Goal: Contribute content: Contribute content

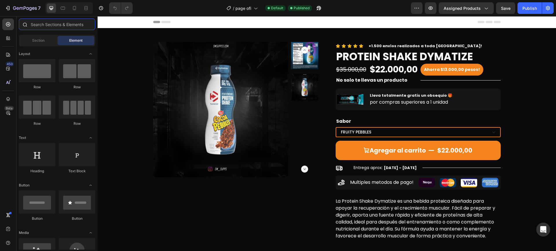
click at [71, 21] on input "text" at bounding box center [57, 25] width 76 height 12
type input "e"
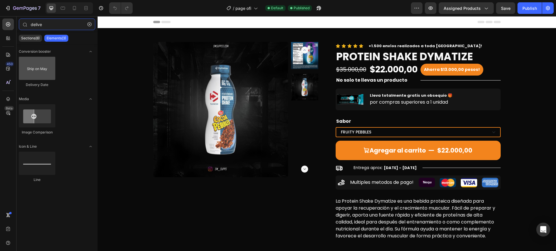
type input "delive"
click at [38, 69] on div at bounding box center [37, 68] width 36 height 23
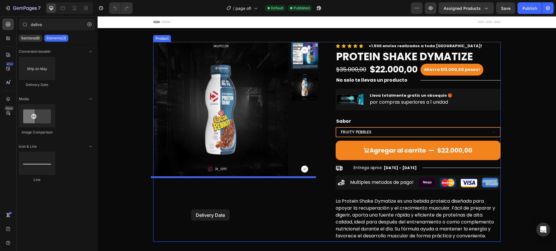
drag, startPoint x: 135, startPoint y: 85, endPoint x: 192, endPoint y: 208, distance: 135.2
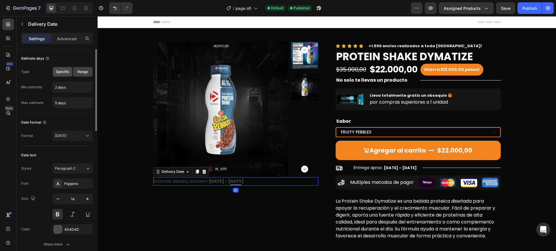
click at [67, 71] on span "Specific" at bounding box center [63, 71] width 14 height 5
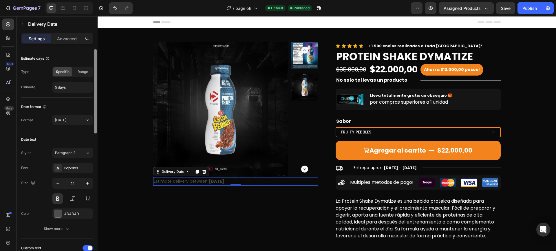
click at [95, 70] on div at bounding box center [95, 91] width 3 height 84
click at [84, 70] on span "Range" at bounding box center [83, 71] width 10 height 5
type input "2 days"
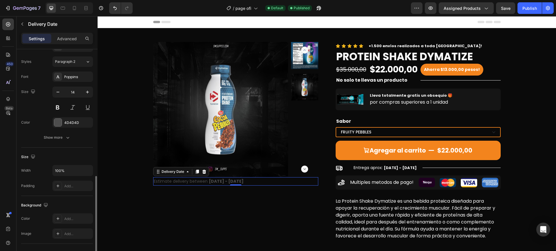
scroll to position [289, 0]
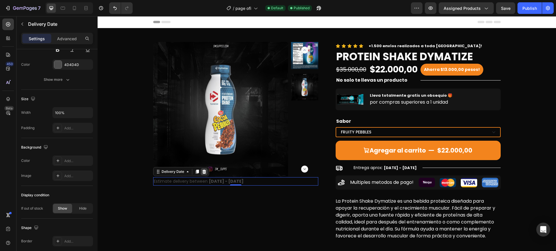
click at [202, 173] on icon at bounding box center [204, 172] width 4 height 4
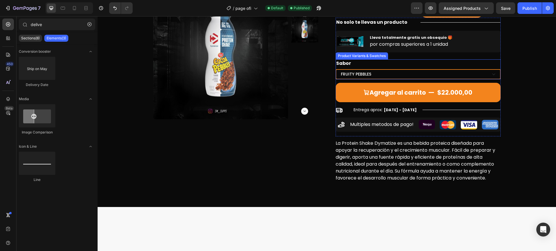
scroll to position [0, 0]
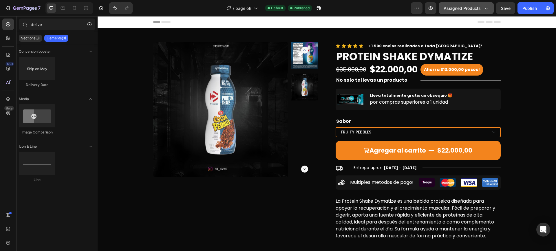
click at [464, 7] on span "Assigned Products" at bounding box center [461, 8] width 37 height 6
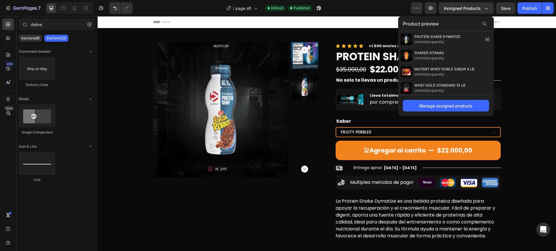
scroll to position [29, 0]
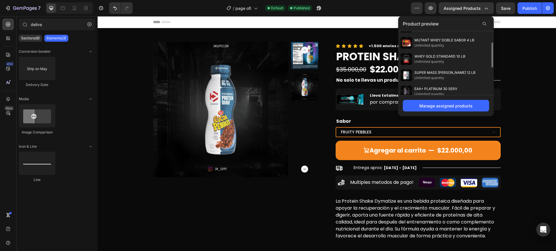
click at [479, 24] on div "Product preview" at bounding box center [446, 23] width 96 height 15
click at [482, 23] on icon at bounding box center [484, 23] width 5 height 5
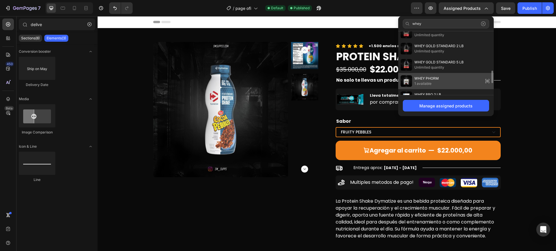
scroll to position [259, 0]
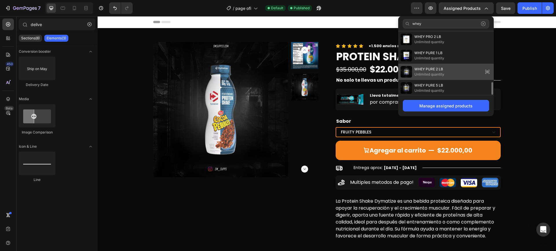
type input "whey"
click at [457, 76] on div "WHEY PURE 2 LB Unlimited quantity" at bounding box center [446, 72] width 96 height 16
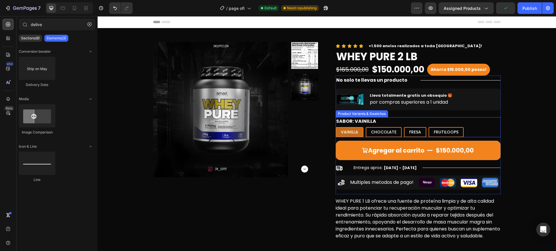
click at [474, 130] on div "VAINILLA VAINILLA VAINILLA CHOCOLATE CHOCOLATE CHOCOLATE FRESA FRESA FRESA FRUT…" at bounding box center [418, 132] width 165 height 10
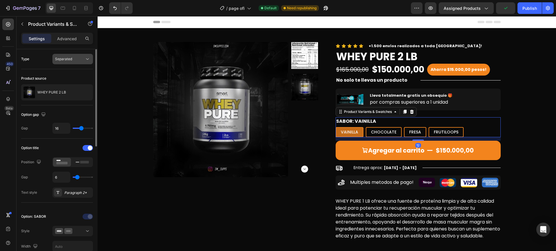
click at [75, 64] on button "Separated" at bounding box center [72, 59] width 41 height 10
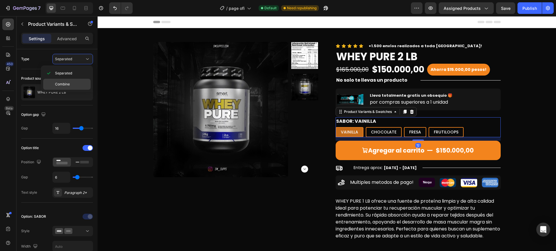
click at [78, 83] on p "Combine" at bounding box center [71, 84] width 33 height 5
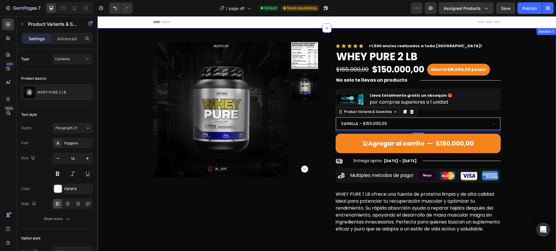
click at [525, 124] on div "Product Images Icon Icon Icon Icon Icon Icon List +1.500 envíos realizados a to…" at bounding box center [327, 138] width 450 height 193
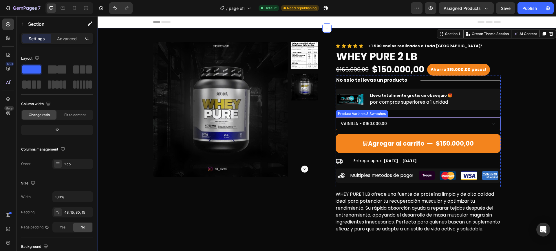
click at [423, 119] on select "VAINILLA - $150.000,00 CHOCOLATE - $150.000,00 FRESA - $150.000,00 FRUTILOOPS -…" at bounding box center [418, 123] width 165 height 13
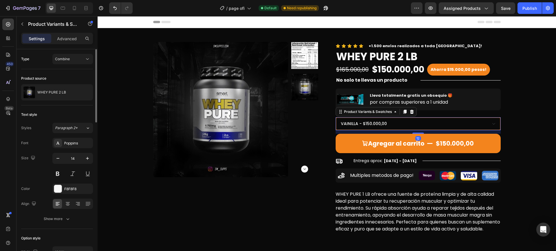
click at [63, 106] on div "Text style Styles Paragraph 2* Font Poppins Size 14 Color F8F8F8 Align Show more" at bounding box center [57, 167] width 72 height 124
click at [76, 57] on div "Combine" at bounding box center [70, 58] width 30 height 5
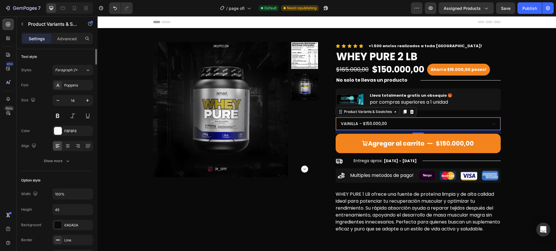
scroll to position [0, 0]
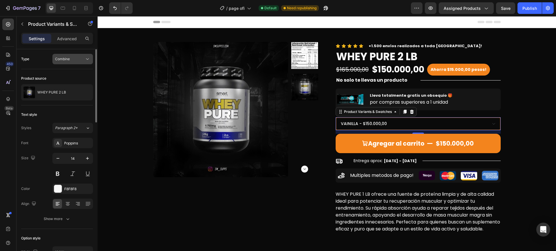
click at [79, 58] on div "Combine" at bounding box center [70, 58] width 30 height 5
click at [75, 75] on p "Separated" at bounding box center [71, 73] width 33 height 5
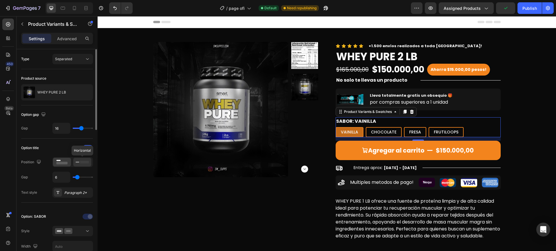
click at [80, 162] on rect at bounding box center [84, 162] width 9 height 3
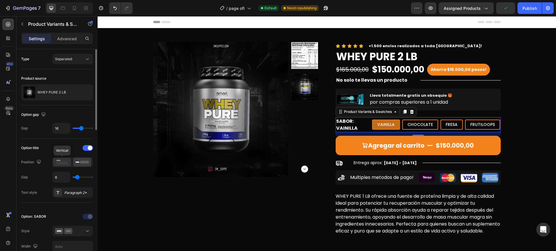
click at [55, 162] on div at bounding box center [62, 162] width 18 height 9
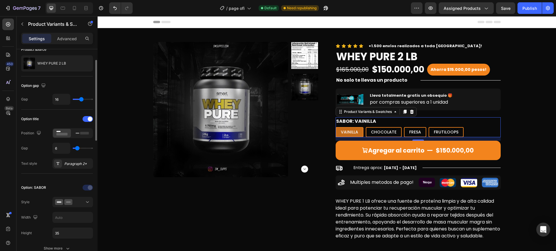
scroll to position [87, 0]
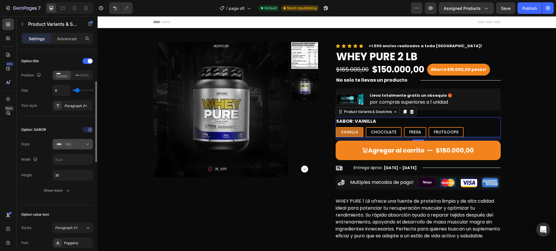
click at [83, 145] on div at bounding box center [72, 144] width 35 height 6
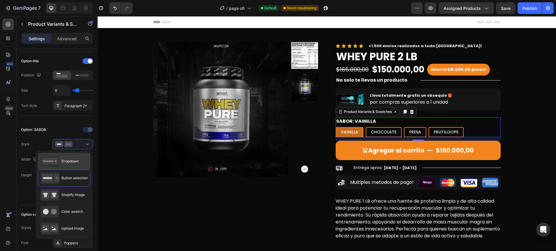
click at [74, 162] on span "Dropdown" at bounding box center [69, 161] width 17 height 5
type input "100%"
type input "45"
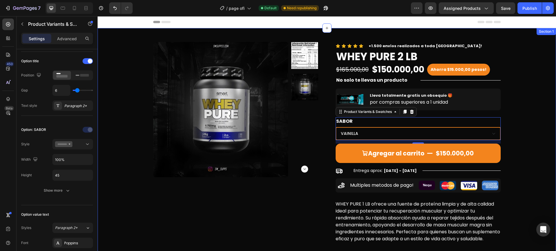
click at [542, 129] on div "Product Images Icon Icon Icon Icon Icon Icon List +1.500 envíos realizados a to…" at bounding box center [327, 143] width 450 height 203
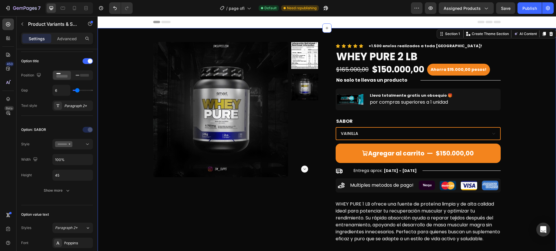
scroll to position [0, 0]
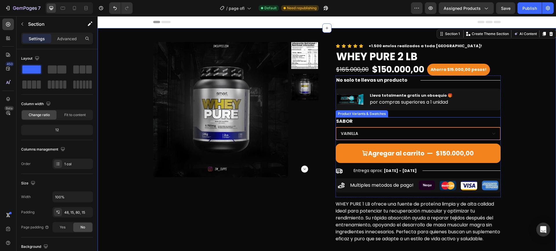
click at [474, 126] on div "SABOR VAINILLA CHOCOLATE FRESA FRUTILOOPS" at bounding box center [418, 128] width 165 height 23
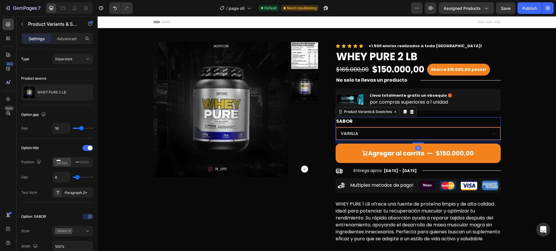
click at [473, 130] on select "VAINILLA CHOCOLATE FRESA FRUTILOOPS" at bounding box center [418, 133] width 165 height 13
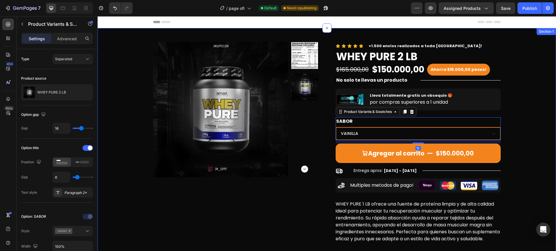
click at [524, 135] on div "Product Images Icon Icon Icon Icon Icon Icon List +1.500 envíos realizados a to…" at bounding box center [327, 143] width 450 height 203
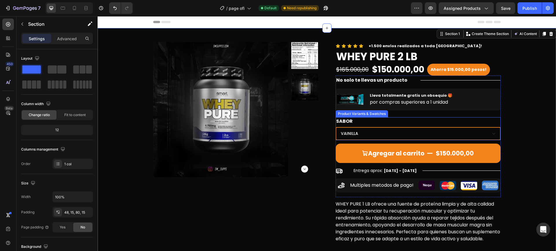
click at [487, 119] on div "SABOR VAINILLA CHOCOLATE FRESA FRUTILOOPS" at bounding box center [418, 128] width 165 height 23
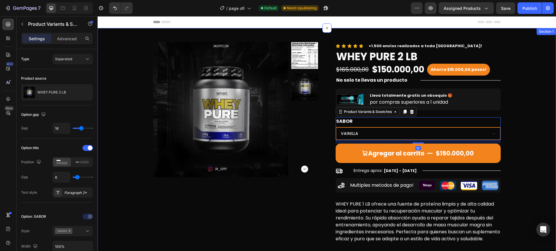
click at [511, 118] on div "Product Images Icon Icon Icon Icon Icon Icon List +1.500 envíos realizados a to…" at bounding box center [327, 143] width 450 height 203
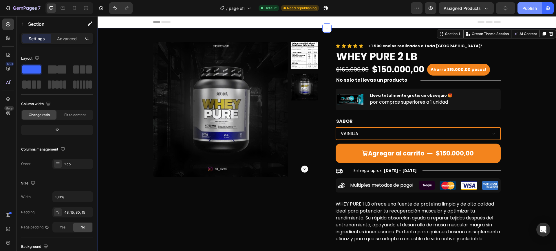
click at [525, 8] on div "Publish" at bounding box center [529, 8] width 14 height 6
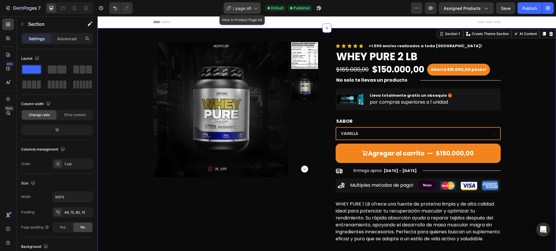
click at [251, 10] on span "page ofi" at bounding box center [243, 8] width 16 height 6
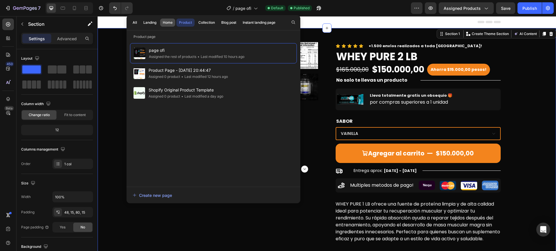
click at [168, 26] on button "Home" at bounding box center [167, 23] width 15 height 8
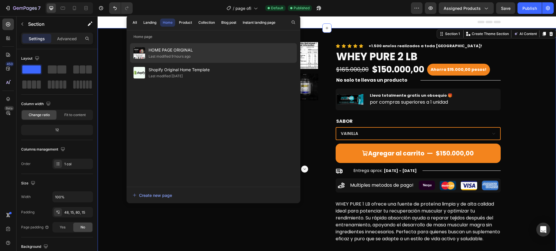
click at [201, 54] on div "HOME PAGE ORIGINAL Last modified 9 hours ago" at bounding box center [213, 53] width 167 height 20
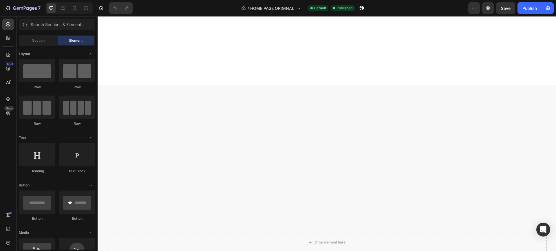
scroll to position [318, 0]
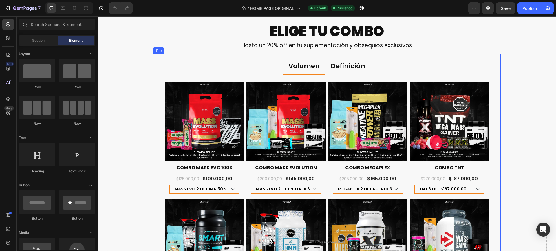
click at [339, 67] on p "Definición" at bounding box center [348, 66] width 34 height 9
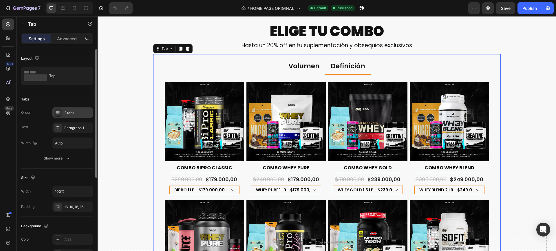
click at [80, 113] on div "2 tabs" at bounding box center [77, 112] width 27 height 5
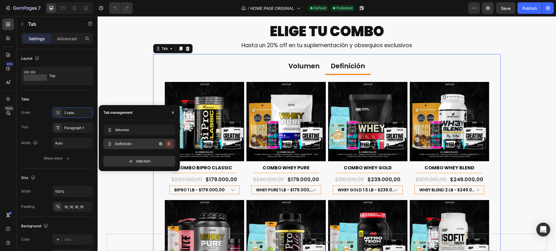
click at [170, 144] on icon "button" at bounding box center [168, 143] width 3 height 3
click at [170, 144] on div "Delete" at bounding box center [165, 143] width 11 height 5
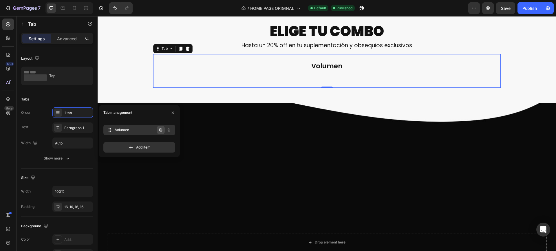
click at [160, 130] on icon "button" at bounding box center [160, 130] width 3 height 3
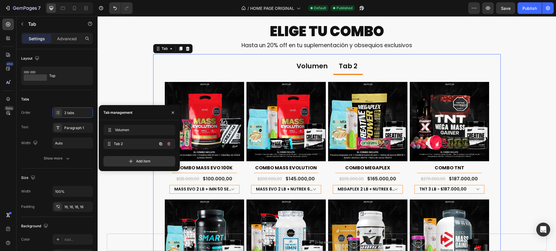
click at [141, 146] on div "Tab 2 Tab 2" at bounding box center [131, 144] width 51 height 8
click at [344, 67] on div "Tab 2" at bounding box center [348, 66] width 20 height 10
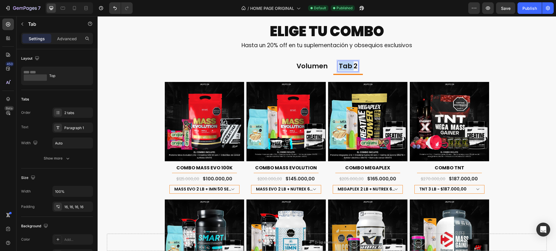
click at [344, 67] on p "Tab 2" at bounding box center [348, 66] width 19 height 9
click at [344, 67] on p "Definición" at bounding box center [348, 66] width 34 height 9
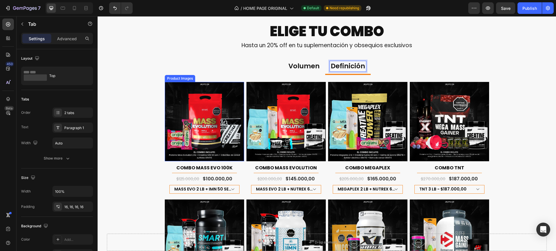
click at [177, 124] on img at bounding box center [204, 121] width 79 height 79
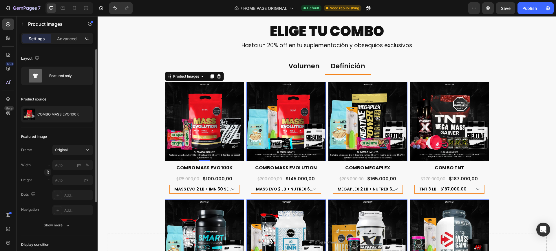
click at [75, 100] on div "Product source" at bounding box center [57, 99] width 72 height 9
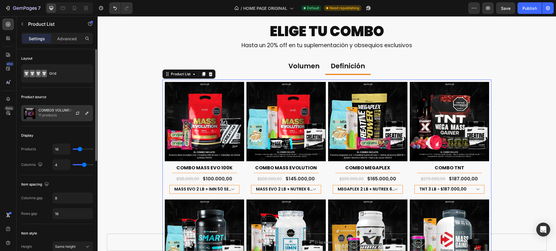
click at [67, 110] on div at bounding box center [79, 113] width 25 height 16
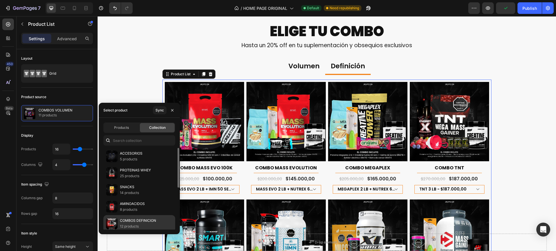
click at [146, 220] on p "COMBOS DEFINICION" at bounding box center [138, 221] width 36 height 6
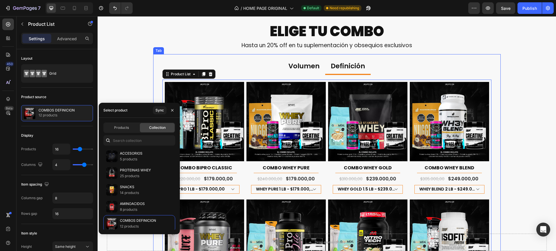
click at [262, 58] on div "Volumen Definición Product Images COMBO MASS EVO 100K Product Title Title Line …" at bounding box center [326, 248] width 347 height 389
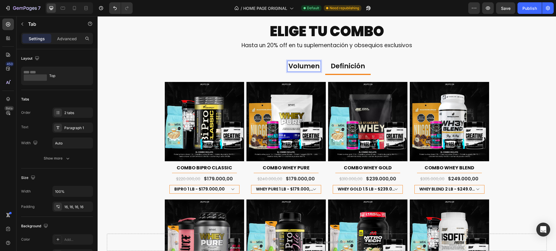
click at [309, 70] on p "Volumen" at bounding box center [303, 66] width 31 height 9
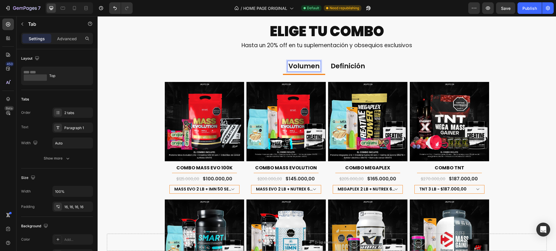
click at [342, 67] on p "Definición" at bounding box center [348, 66] width 34 height 9
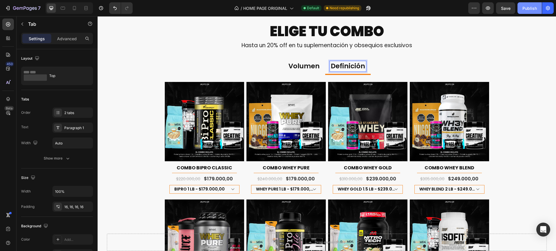
click at [538, 10] on button "Publish" at bounding box center [529, 8] width 24 height 12
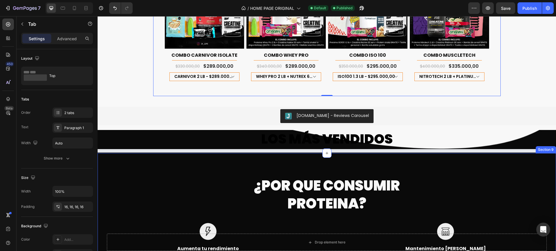
scroll to position [637, 0]
